Goal: Transaction & Acquisition: Subscribe to service/newsletter

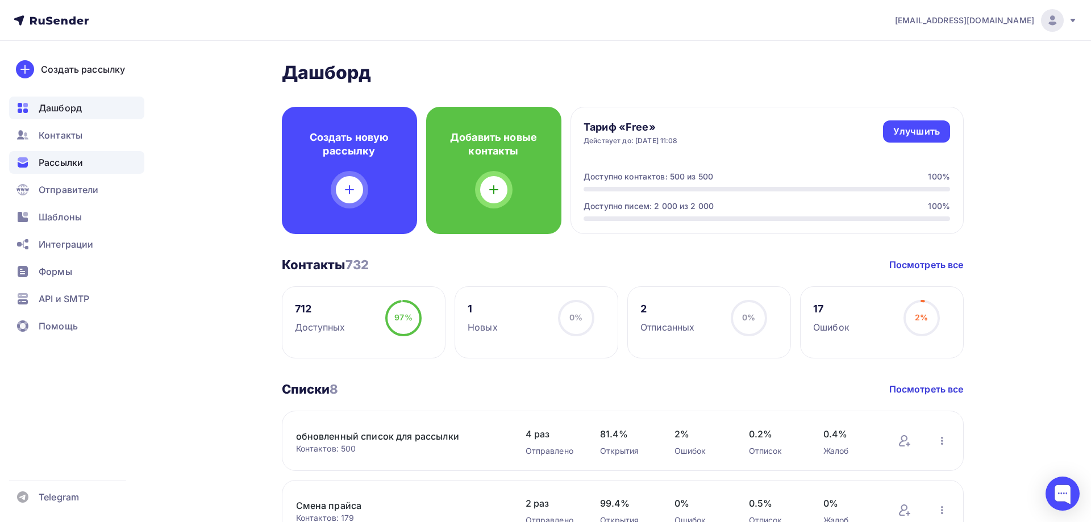
click at [49, 162] on span "Рассылки" at bounding box center [61, 163] width 44 height 14
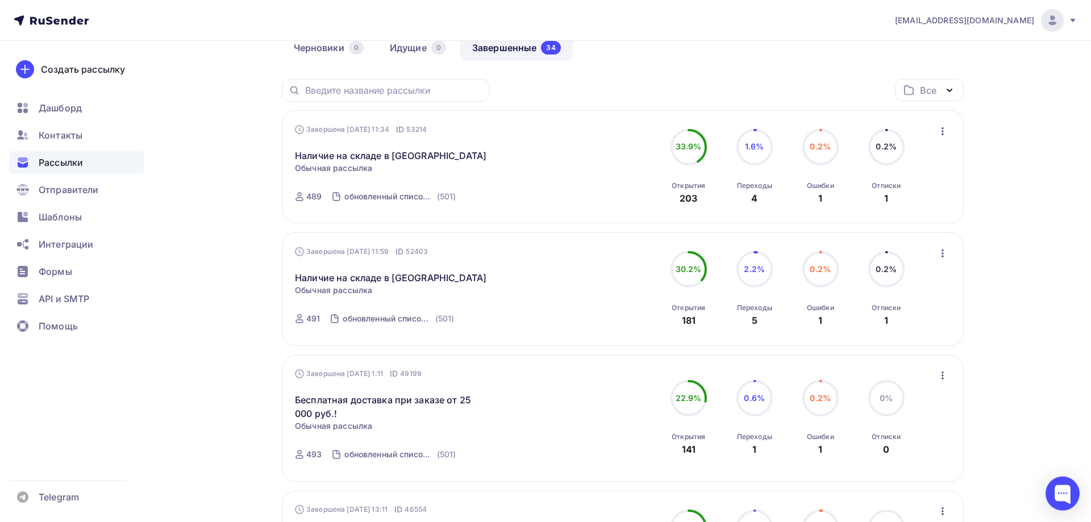
scroll to position [116, 0]
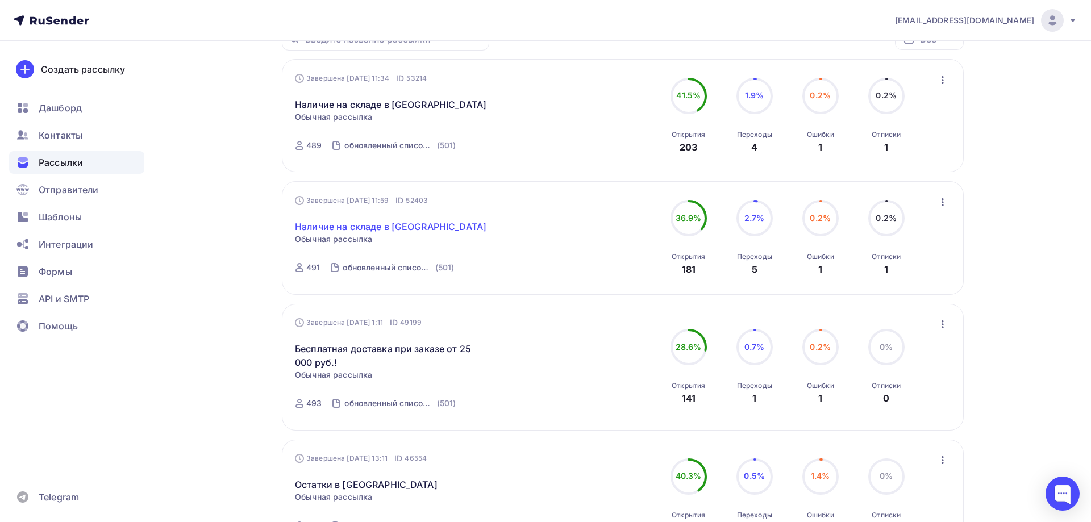
click at [396, 225] on link "Наличие на складе в [GEOGRAPHIC_DATA]" at bounding box center [390, 227] width 191 height 14
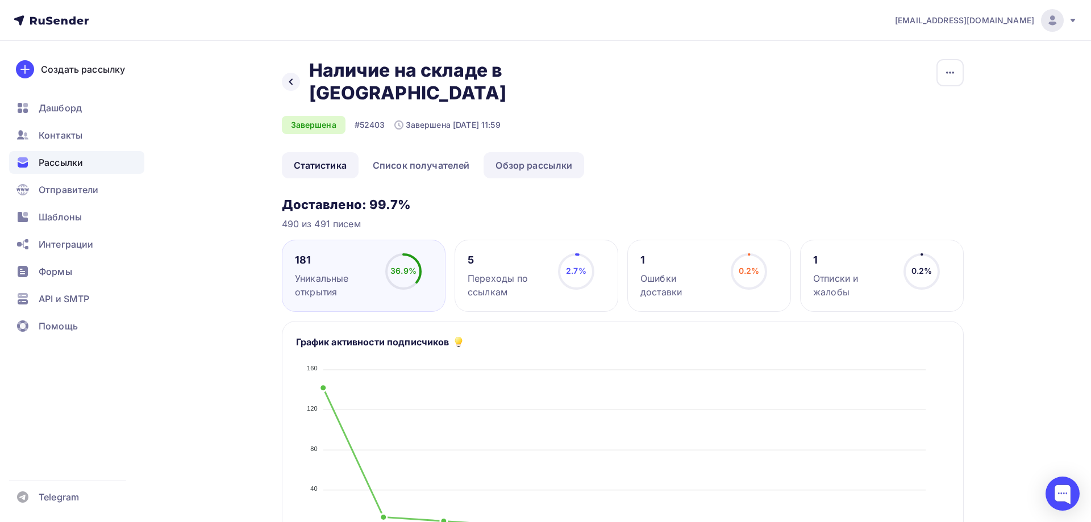
click at [534, 152] on link "Обзор рассылки" at bounding box center [533, 165] width 101 height 26
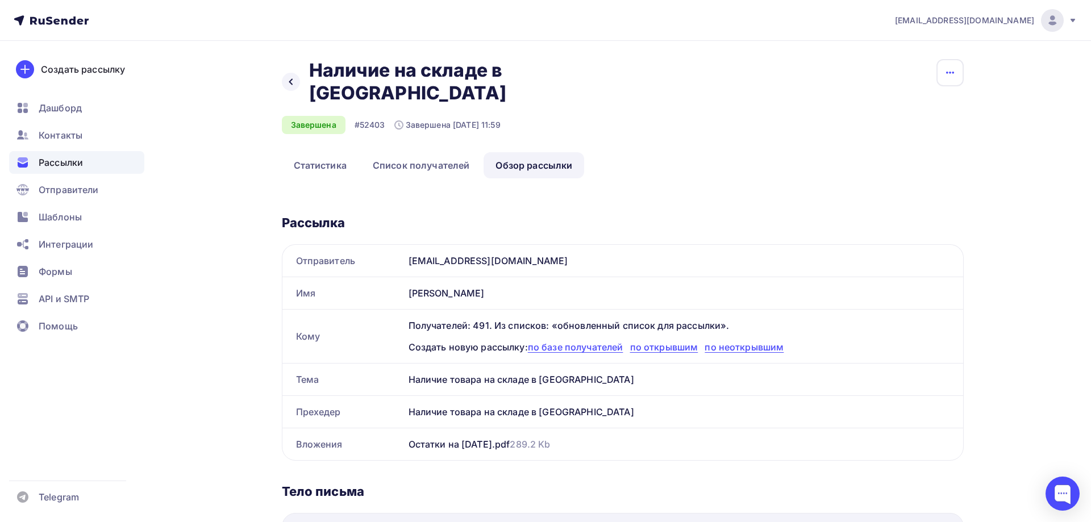
click at [944, 72] on icon "button" at bounding box center [950, 73] width 14 height 14
click at [286, 75] on div at bounding box center [291, 82] width 18 height 18
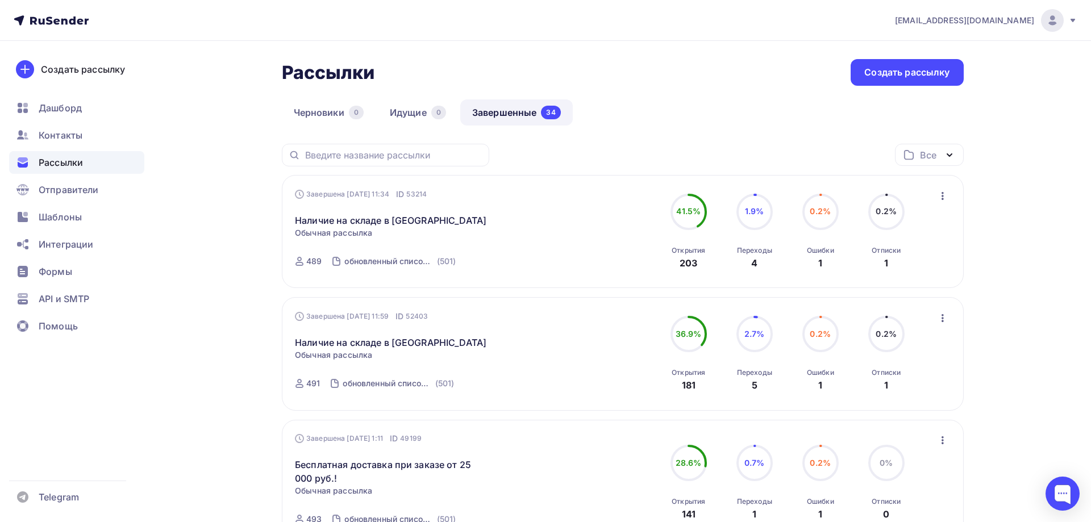
click at [942, 317] on icon "button" at bounding box center [943, 318] width 14 height 14
click at [936, 395] on div "Копировать в новую" at bounding box center [890, 393] width 116 height 14
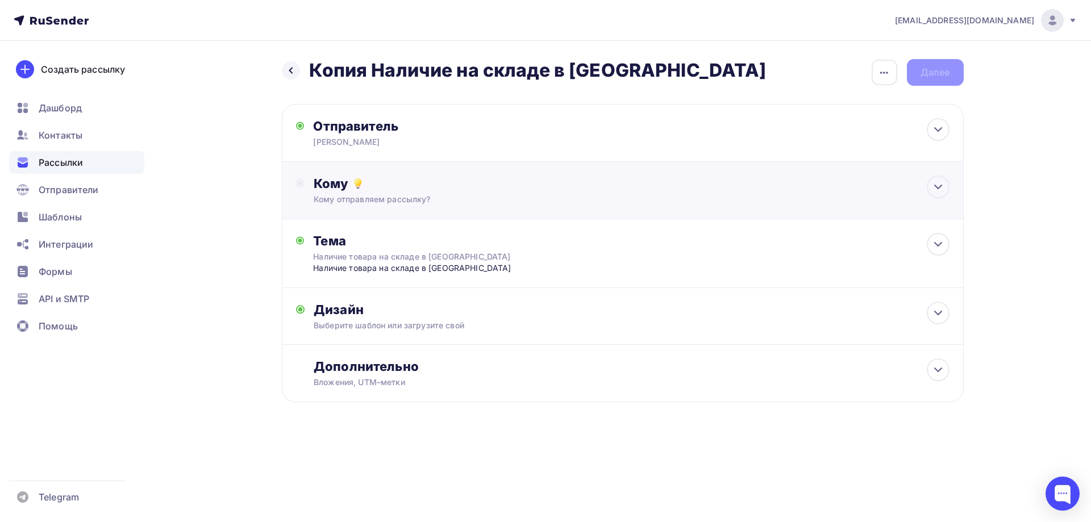
click at [301, 185] on circle at bounding box center [300, 183] width 5 height 5
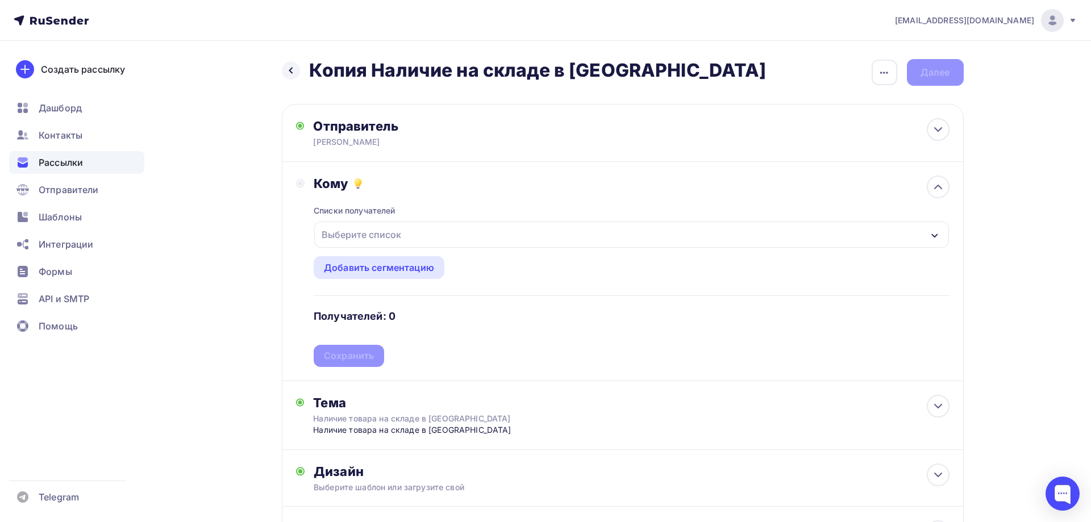
click at [382, 231] on div "Выберите список" at bounding box center [361, 234] width 89 height 20
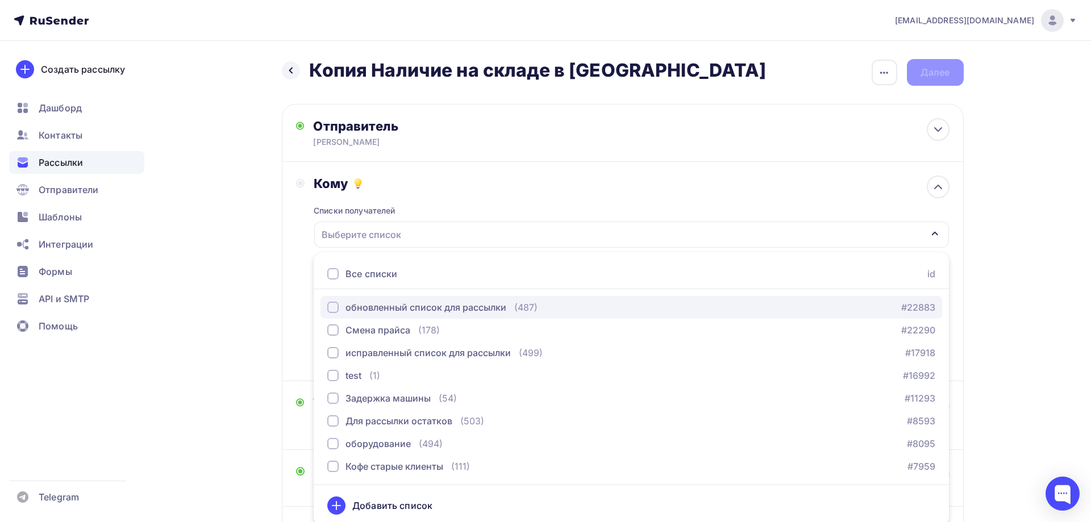
click at [332, 310] on div "button" at bounding box center [332, 307] width 11 height 11
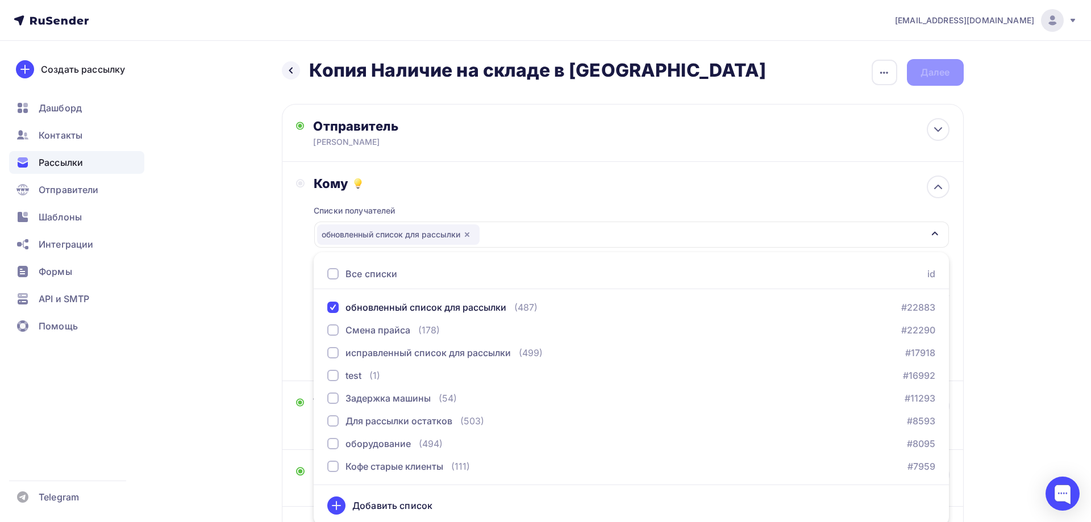
click at [282, 260] on div "Кому Списки получателей обновленный список для рассылки Все списки id обновленн…" at bounding box center [623, 271] width 682 height 219
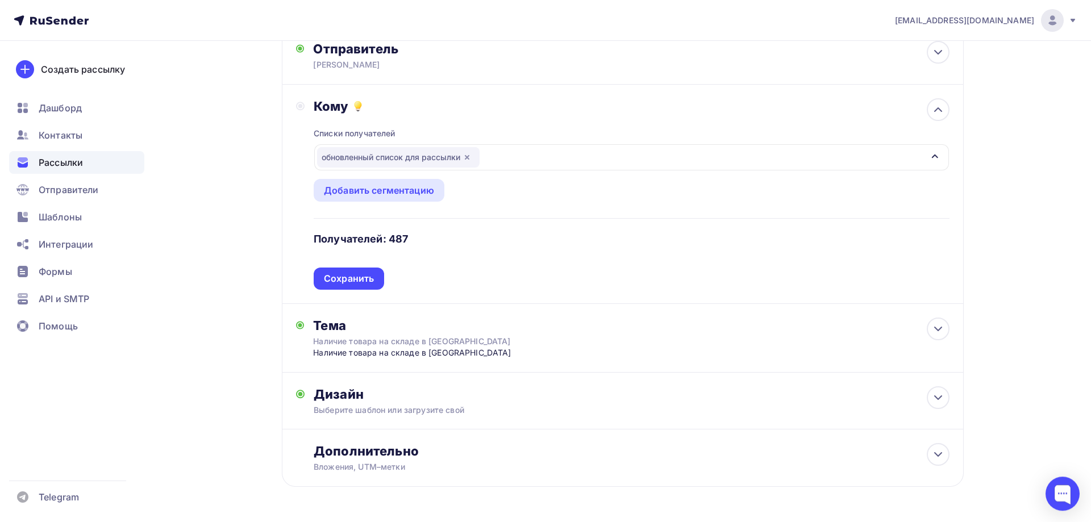
scroll to position [115, 0]
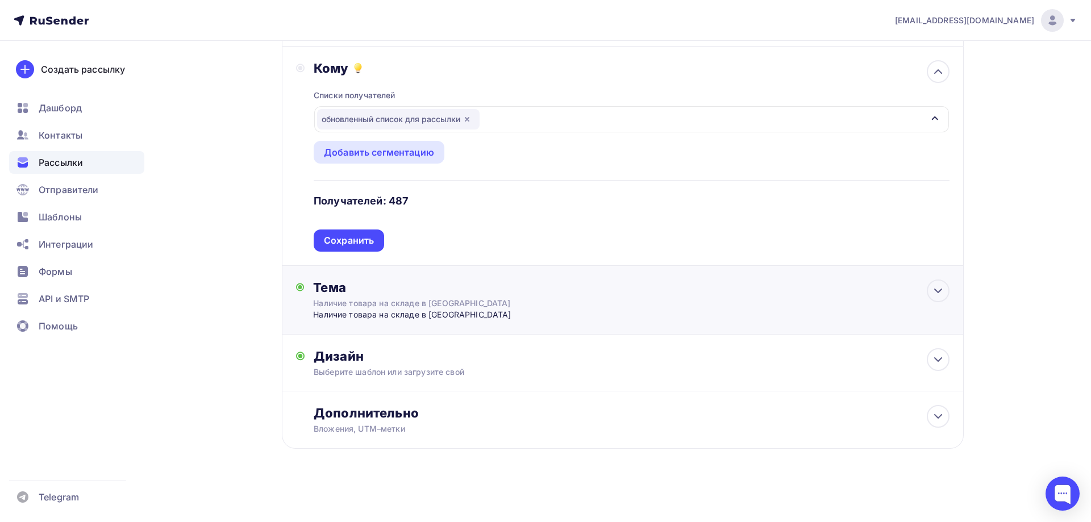
click at [394, 315] on div "Наличие товара на складе в [GEOGRAPHIC_DATA]" at bounding box center [425, 314] width 224 height 11
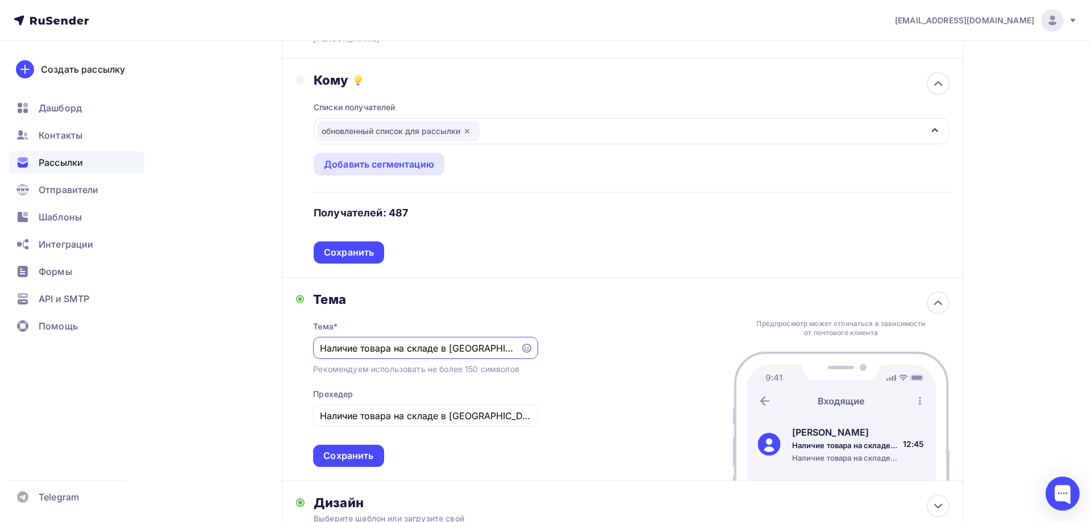
scroll to position [0, 0]
drag, startPoint x: 362, startPoint y: 349, endPoint x: 391, endPoint y: 347, distance: 29.7
click at [391, 347] on input "Наличие товара на складе в [GEOGRAPHIC_DATA]" at bounding box center [417, 348] width 194 height 14
click at [350, 344] on input "Наличие Unox и Rational на складе в [GEOGRAPHIC_DATA]" at bounding box center [417, 348] width 194 height 14
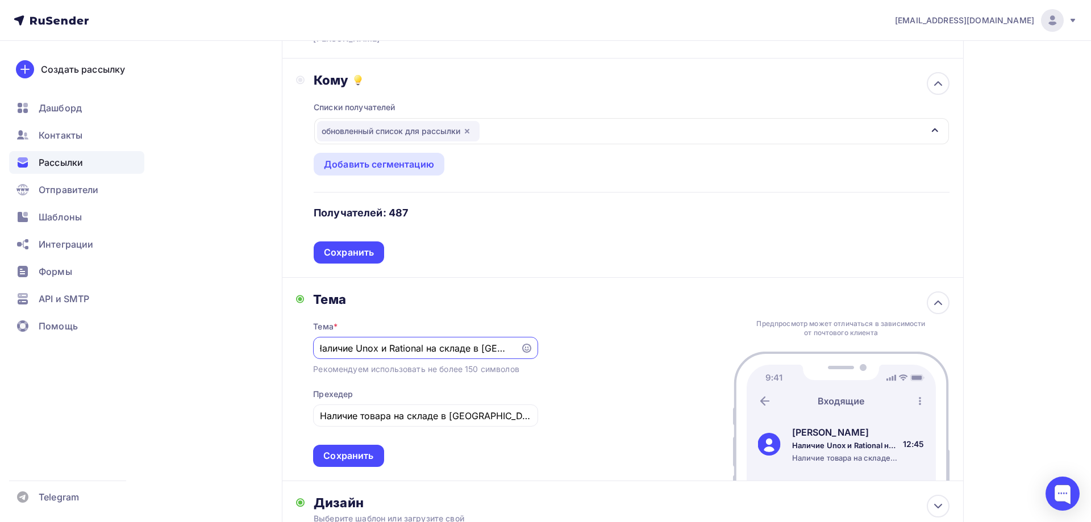
drag, startPoint x: 321, startPoint y: 348, endPoint x: 554, endPoint y: 346, distance: 233.5
click at [514, 346] on input "Наличие Unox и Rational на складе в [GEOGRAPHIC_DATA]" at bounding box center [417, 348] width 194 height 14
type input "Наличие Unox и Rational на складе в [GEOGRAPHIC_DATA]"
click at [436, 421] on input "Наличие товара на складе в [GEOGRAPHIC_DATA]" at bounding box center [425, 416] width 211 height 14
drag, startPoint x: 487, startPoint y: 416, endPoint x: 272, endPoint y: 416, distance: 215.3
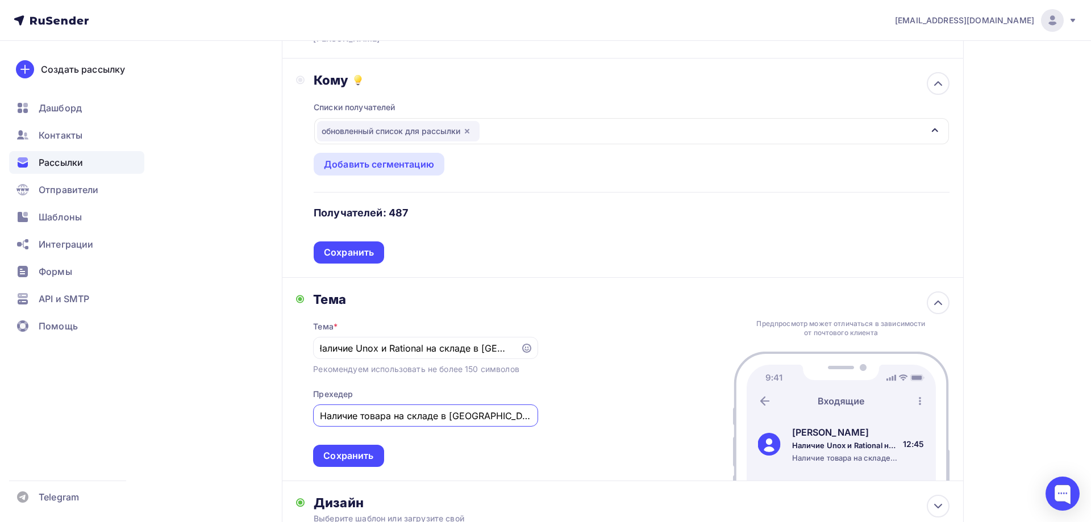
click at [320, 416] on input "Наличие товара на складе в [GEOGRAPHIC_DATA]" at bounding box center [425, 416] width 211 height 14
paste input "Unox и Rational"
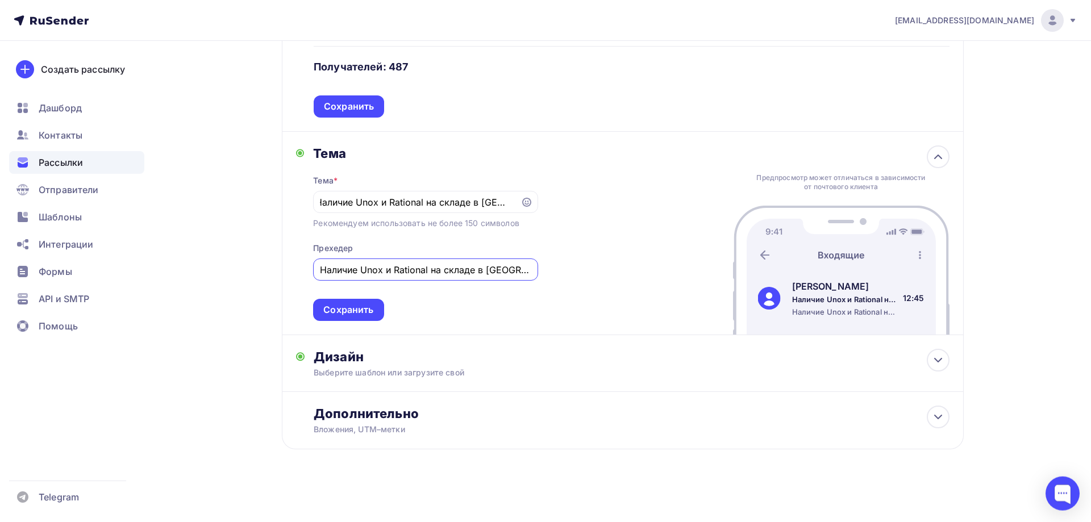
scroll to position [250, 0]
type input "Наличие Unox и Rational на складе в [GEOGRAPHIC_DATA]"
click at [336, 312] on div "Сохранить" at bounding box center [348, 309] width 50 height 13
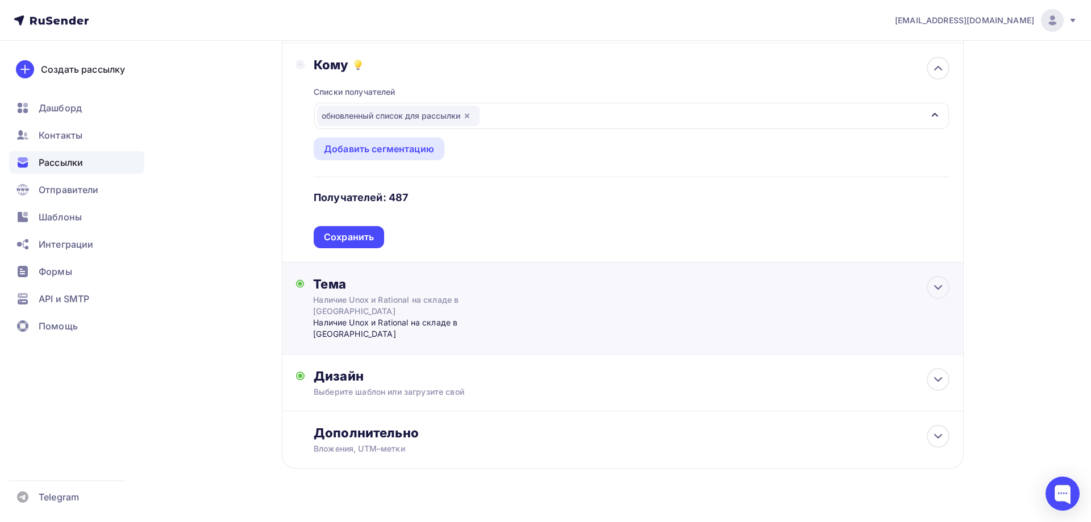
scroll to position [115, 0]
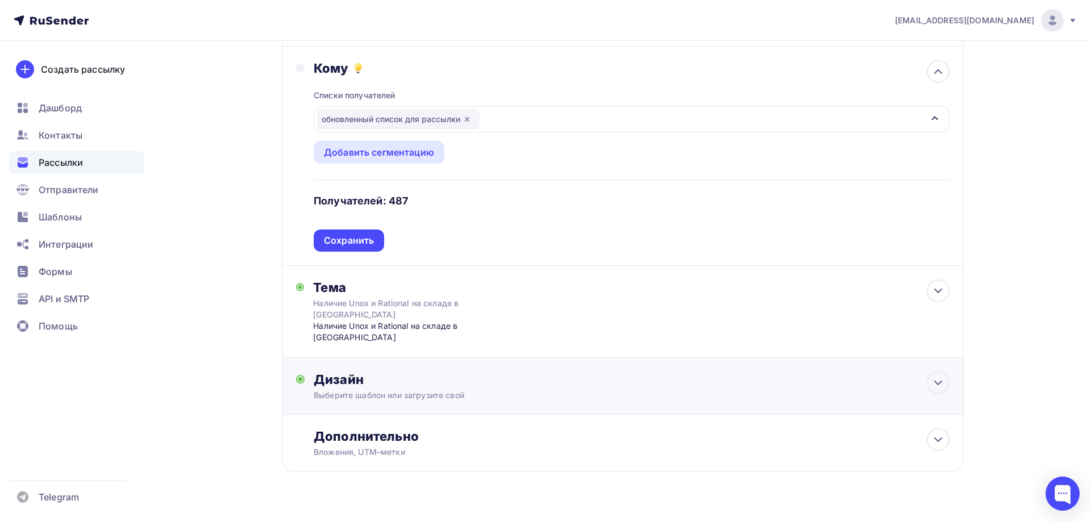
click at [371, 372] on div "Дизайн Выберите шаблон или загрузите свой Размер письма: 122 Kb Заменить шаблон…" at bounding box center [631, 387] width 635 height 30
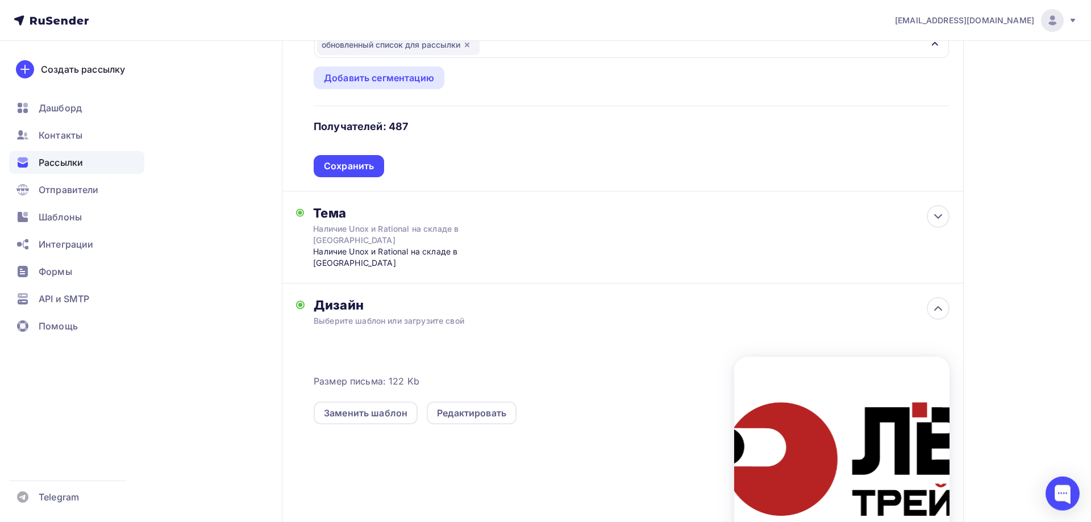
scroll to position [310, 0]
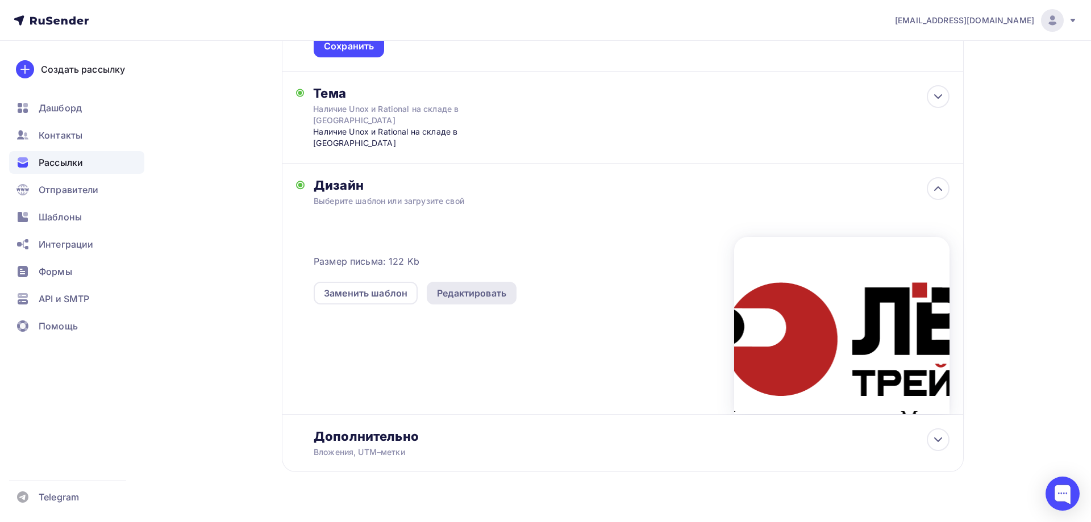
click at [455, 286] on div "Редактировать" at bounding box center [471, 293] width 69 height 14
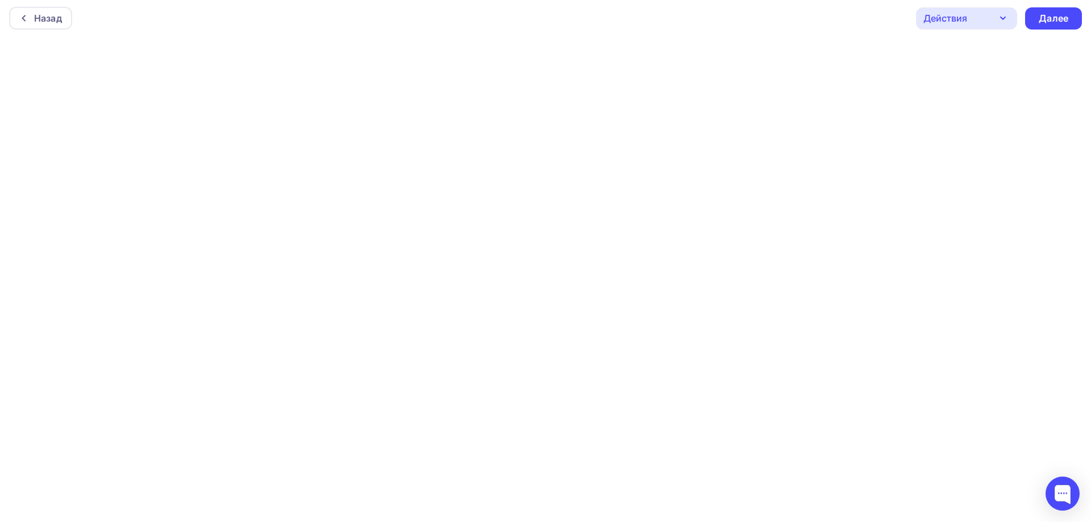
scroll to position [3, 0]
click at [1057, 19] on div "Далее" at bounding box center [1053, 17] width 30 height 13
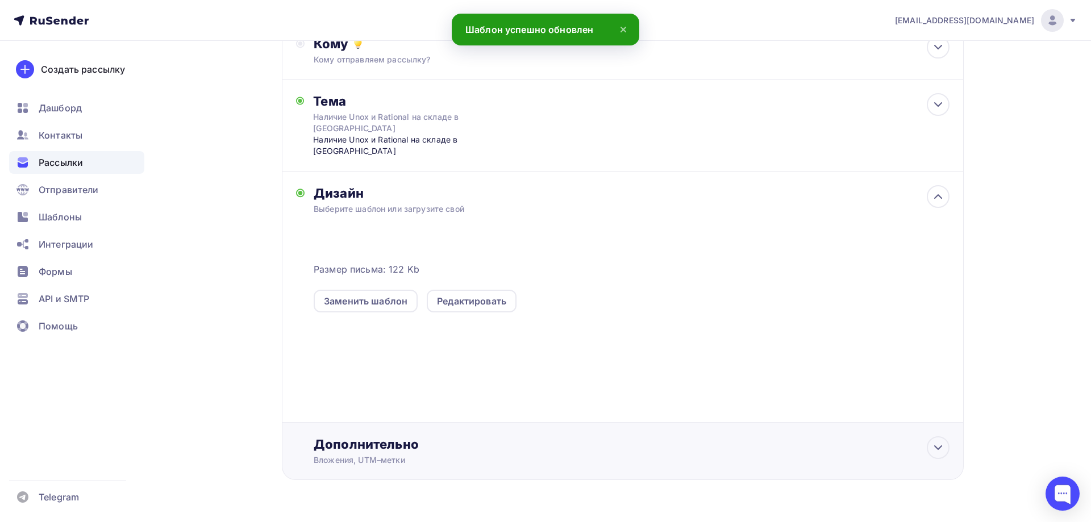
scroll to position [148, 0]
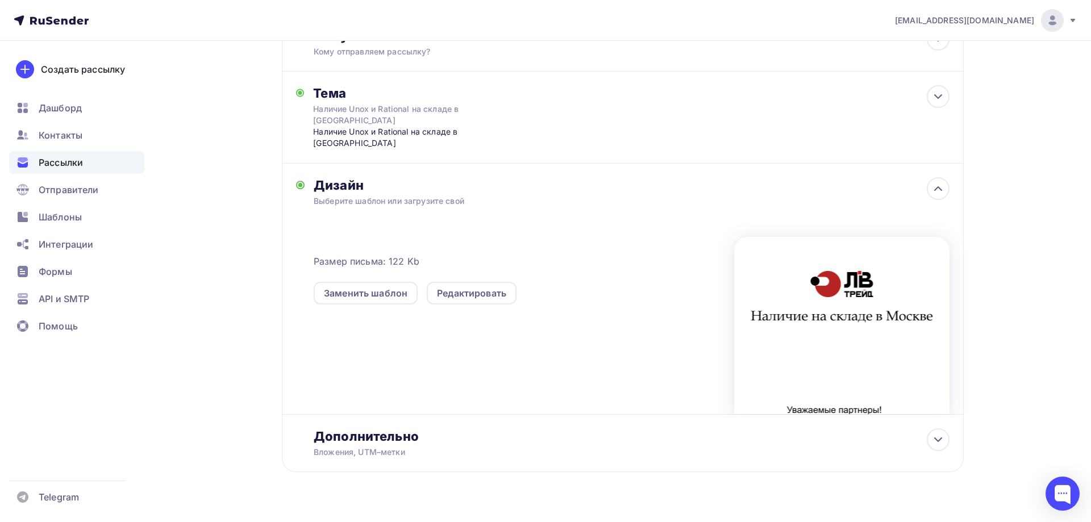
click at [527, 313] on div "Размер письма: 122 Kb Заменить шаблон Редактировать" at bounding box center [631, 319] width 635 height 189
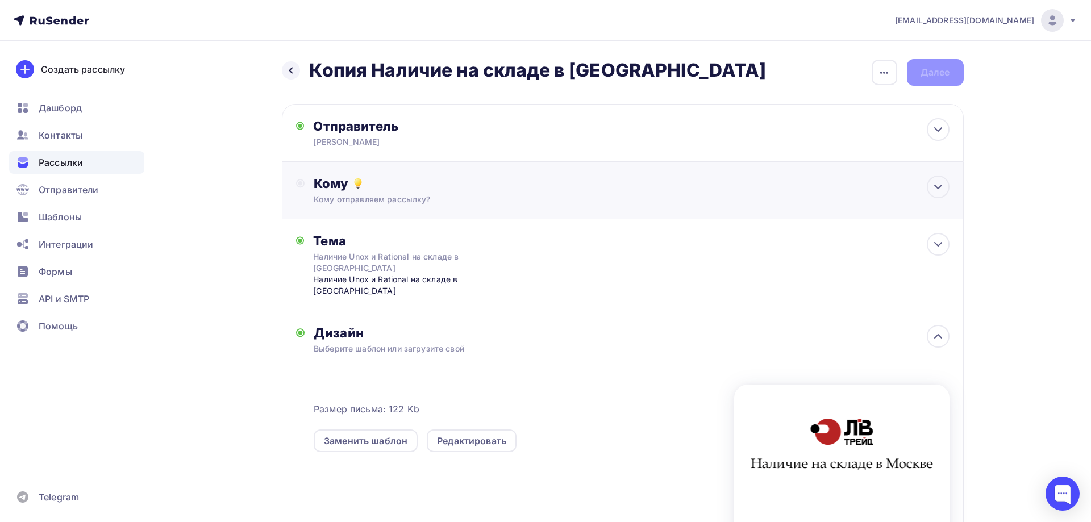
click at [353, 196] on div "Кому отправляем рассылку?" at bounding box center [600, 199] width 572 height 11
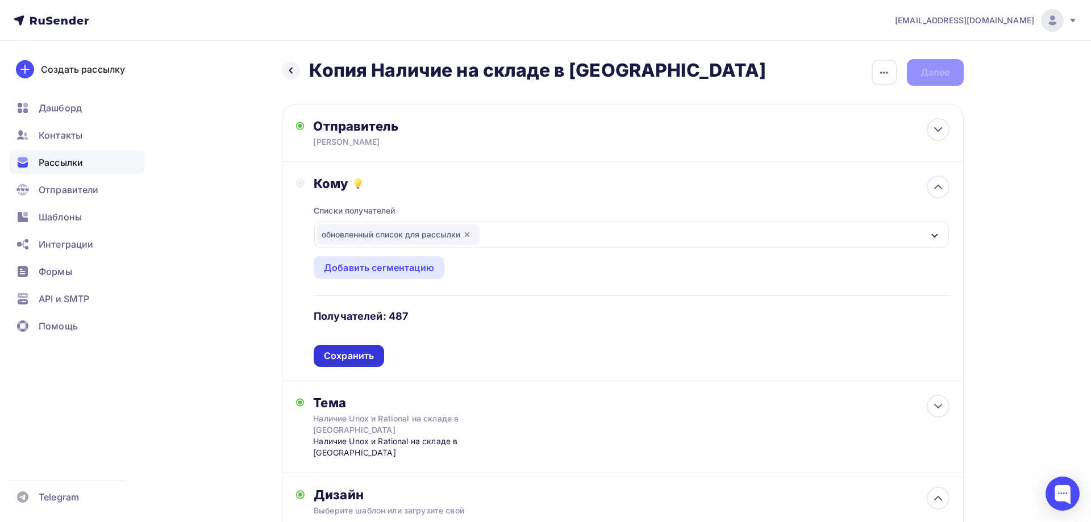
click at [329, 353] on div "Сохранить" at bounding box center [349, 355] width 50 height 13
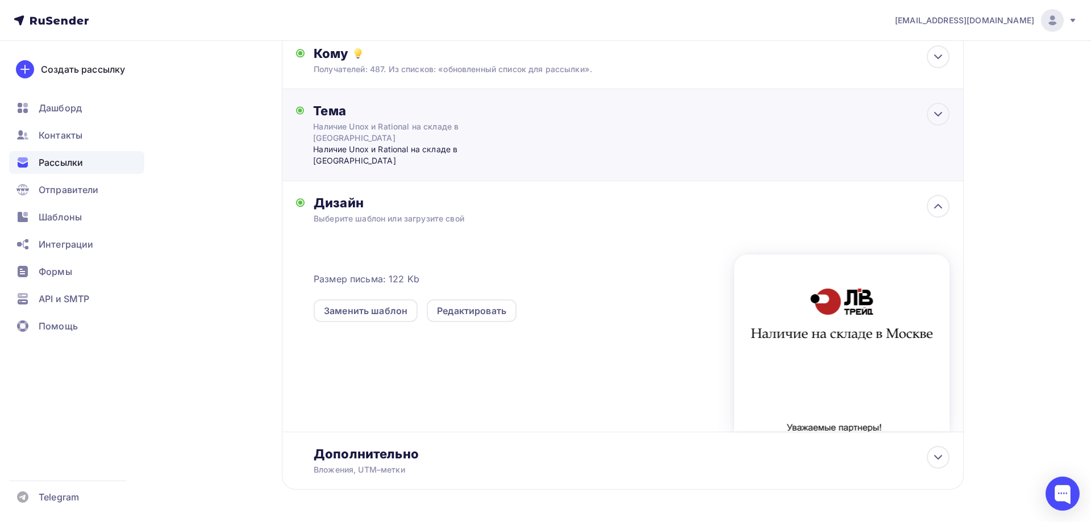
scroll to position [148, 0]
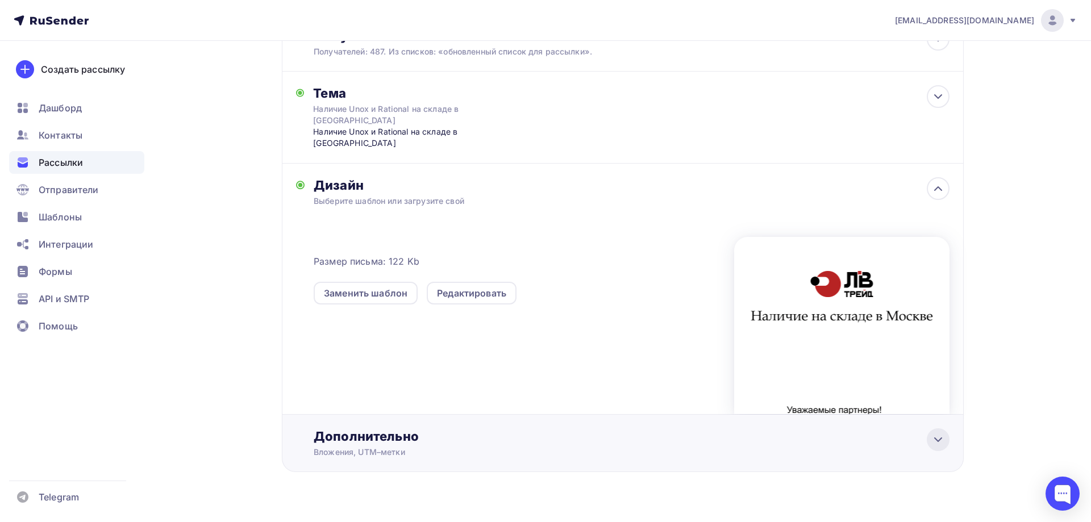
click at [933, 433] on icon at bounding box center [938, 440] width 14 height 14
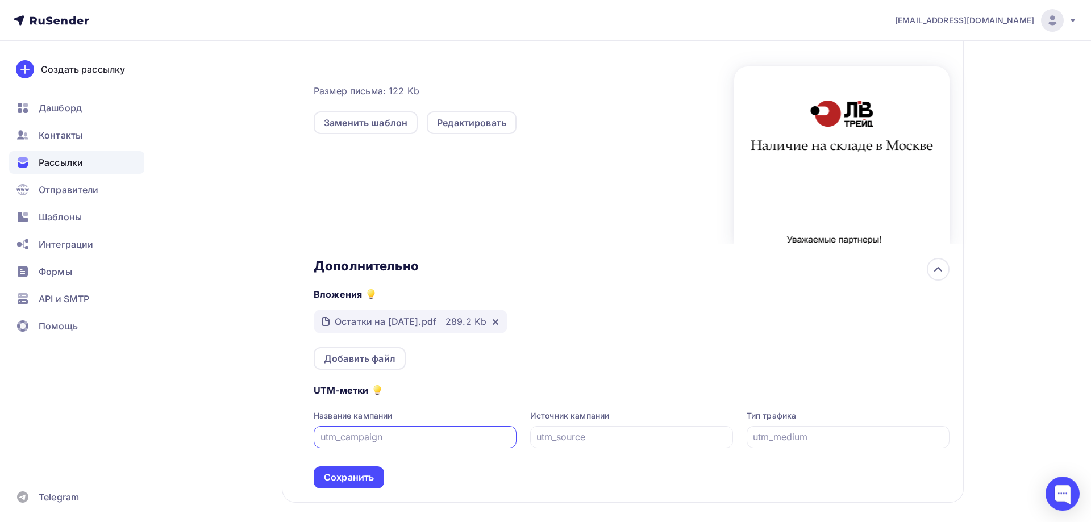
scroll to position [349, 0]
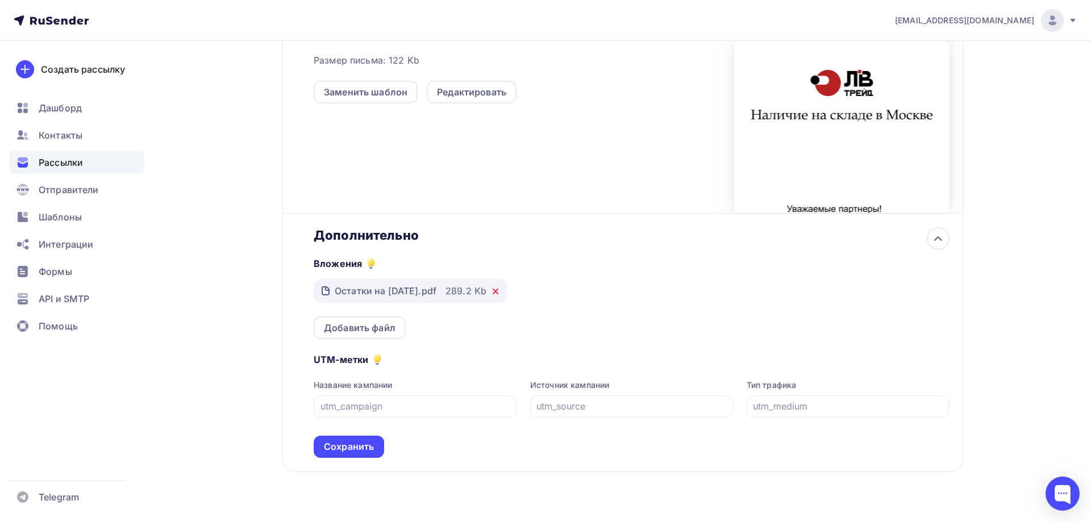
click at [499, 287] on icon at bounding box center [495, 291] width 9 height 9
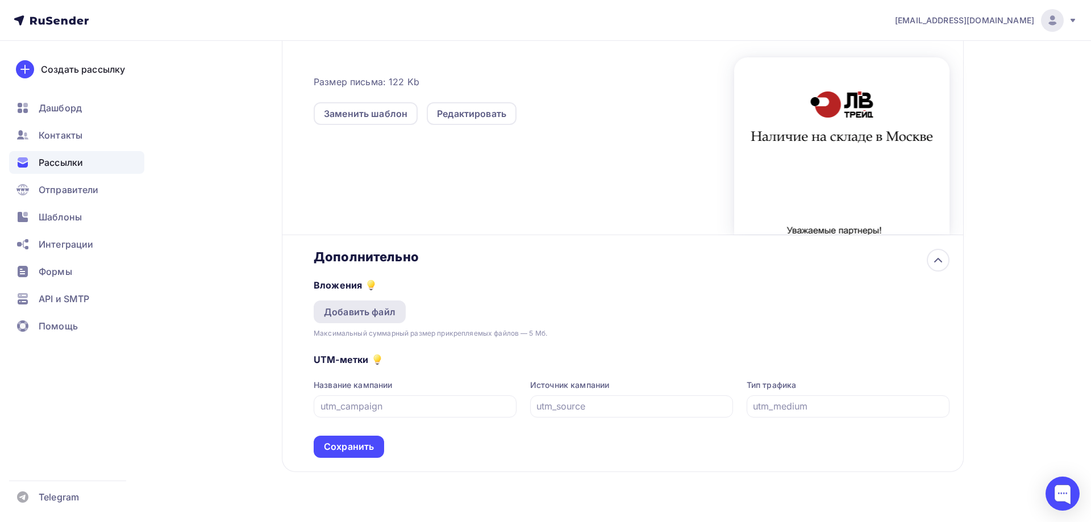
click at [352, 305] on div "Добавить файл" at bounding box center [360, 312] width 72 height 14
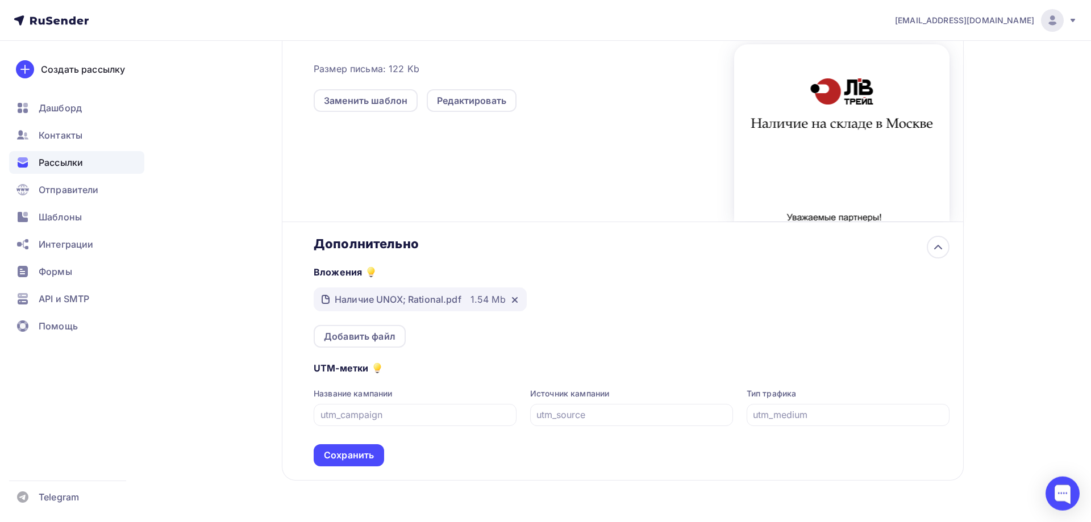
scroll to position [349, 0]
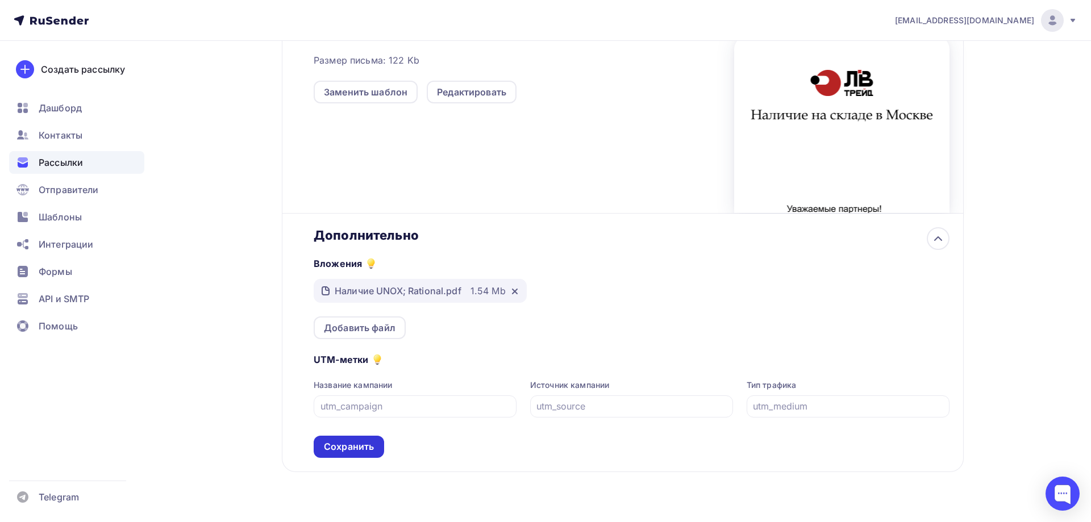
click at [344, 440] on div "Сохранить" at bounding box center [349, 446] width 50 height 13
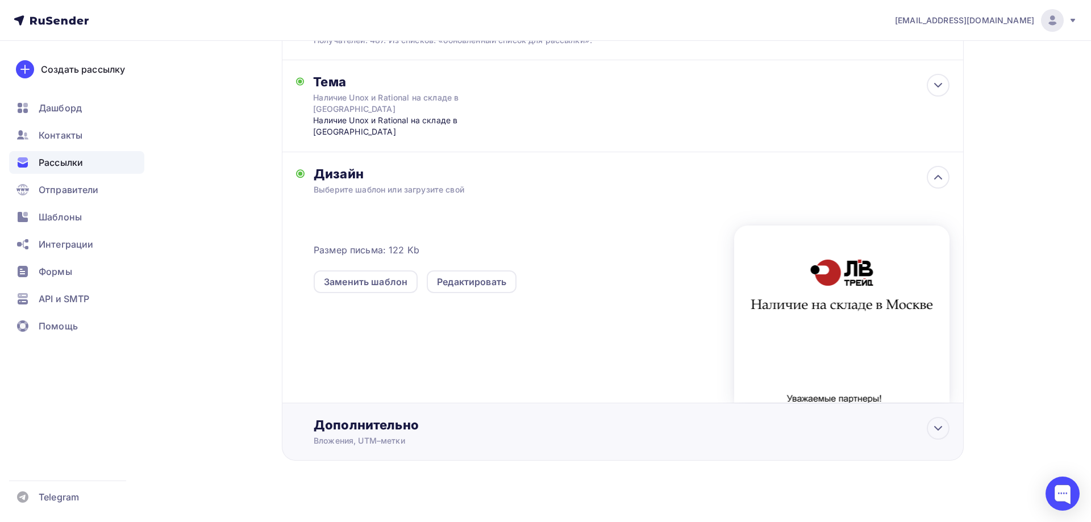
scroll to position [148, 0]
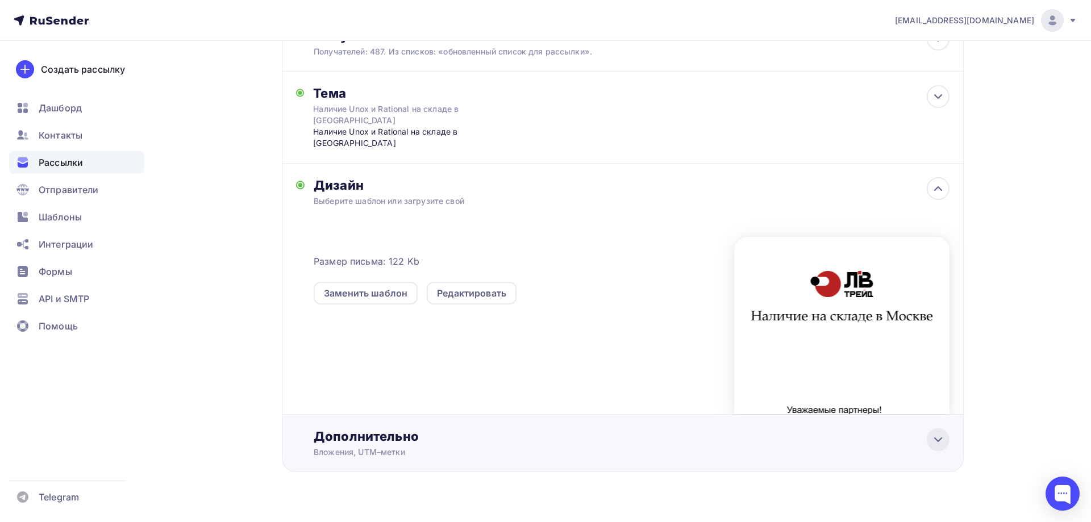
click at [932, 433] on icon at bounding box center [938, 440] width 14 height 14
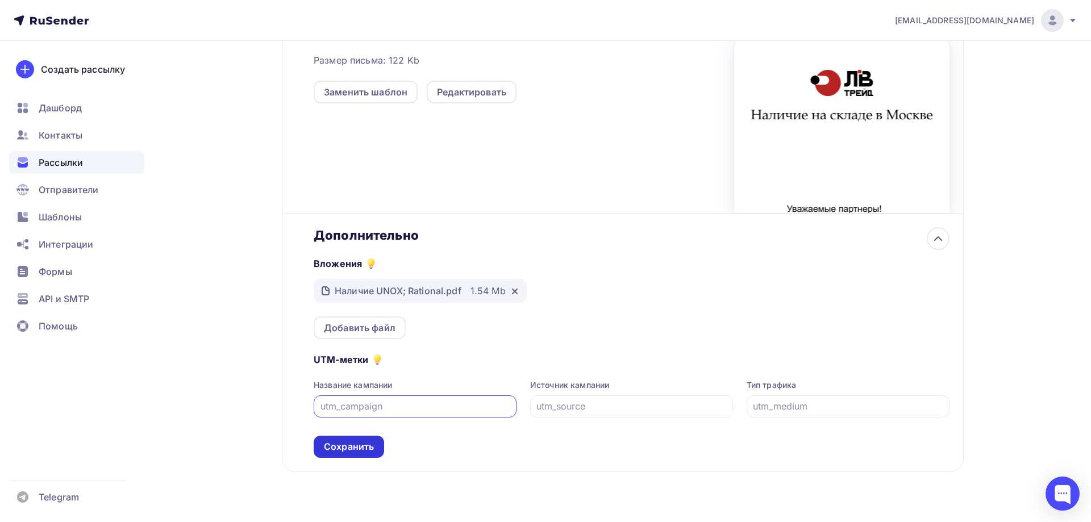
click at [352, 440] on div "Сохранить" at bounding box center [349, 446] width 50 height 13
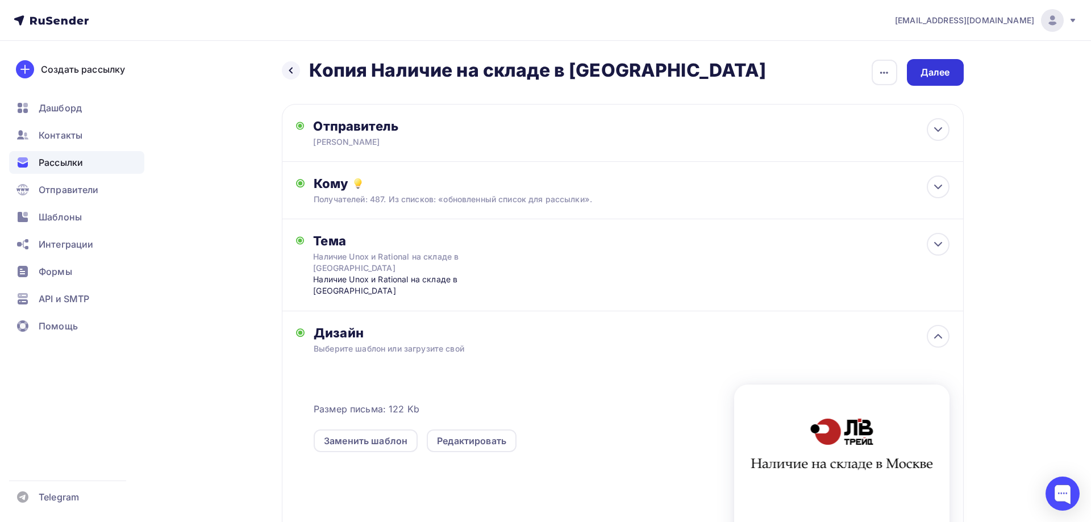
click at [934, 68] on div "Далее" at bounding box center [935, 72] width 30 height 13
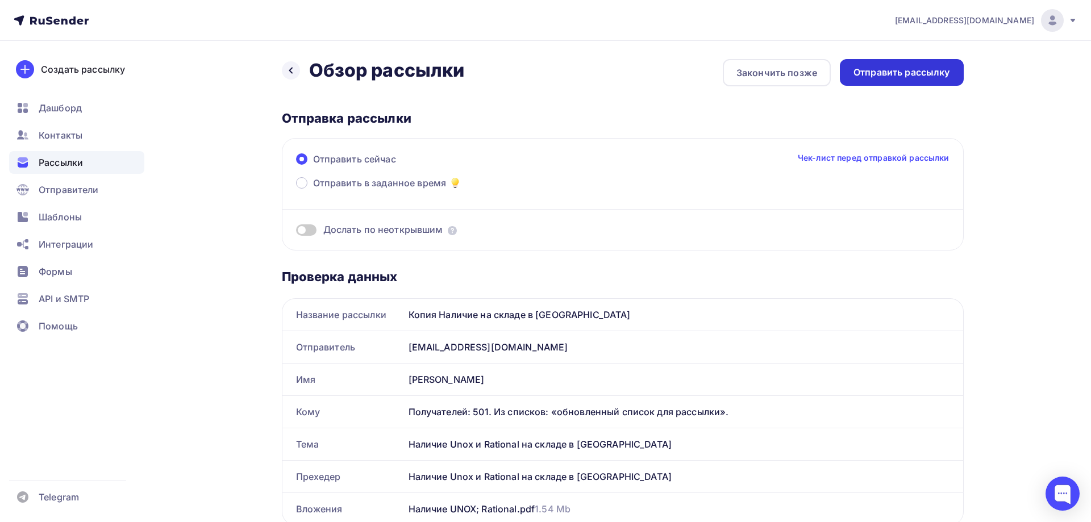
click at [929, 69] on div "Отправить рассылку" at bounding box center [901, 72] width 97 height 13
